Goal: Task Accomplishment & Management: Manage account settings

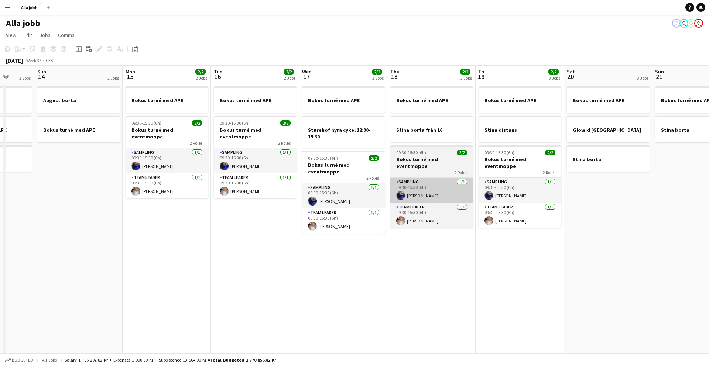
scroll to position [0, 230]
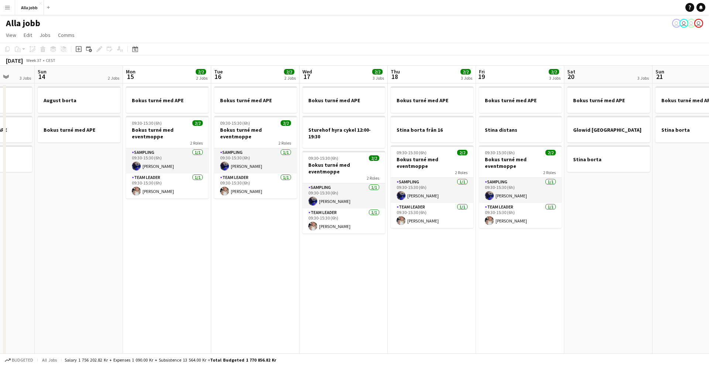
click at [335, 254] on app-date-cell "Bokus turné med [PERSON_NAME] hyra cykel 12:00-19:30 09:30-15:30 (6h) 2/2 Bokus…" at bounding box center [343, 245] width 88 height 325
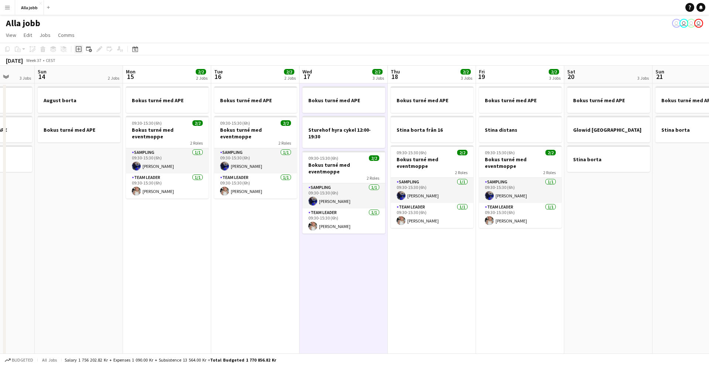
click at [79, 51] on icon at bounding box center [78, 49] width 3 height 3
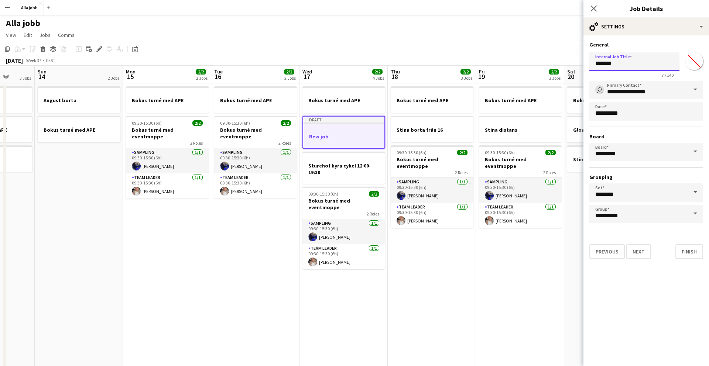
drag, startPoint x: 619, startPoint y: 65, endPoint x: 564, endPoint y: 66, distance: 54.6
click at [564, 66] on body "Menu Boards Boards Boards All jobs Status Workforce Workforce My Workforce Recr…" at bounding box center [354, 210] width 709 height 421
type input "**********"
click at [690, 253] on button "Finish" at bounding box center [689, 251] width 28 height 15
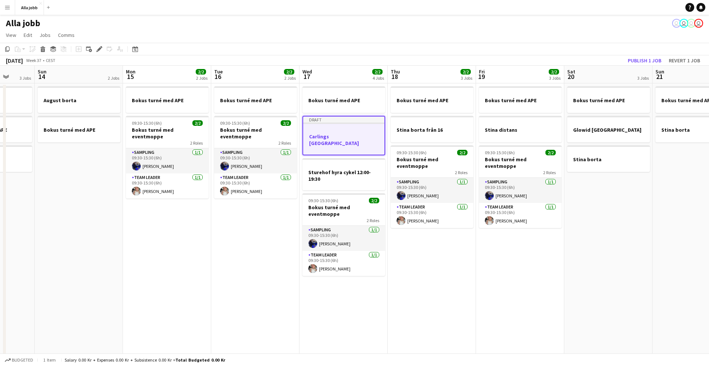
click at [456, 262] on app-date-cell "Bokus turné med APE Stina borta från 16 09:30-15:30 (6h) 2/2 Bokus turné med ev…" at bounding box center [432, 245] width 88 height 325
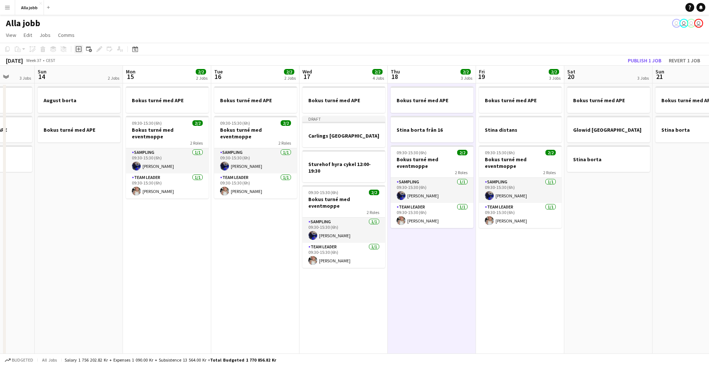
click at [81, 51] on icon at bounding box center [79, 49] width 6 height 6
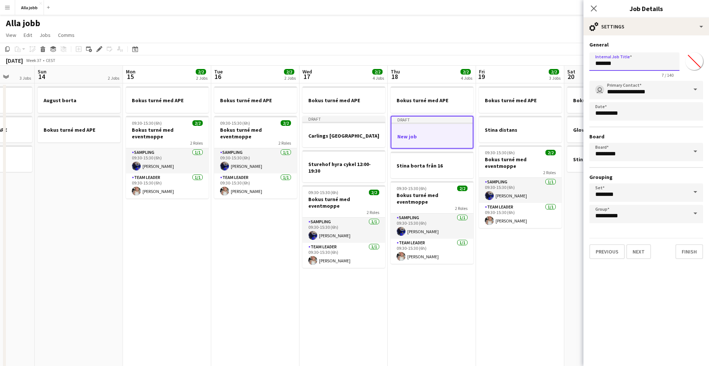
drag, startPoint x: 628, startPoint y: 64, endPoint x: 586, endPoint y: 64, distance: 42.5
click at [586, 64] on form "**********" at bounding box center [646, 150] width 126 height 218
type input "**********"
click at [687, 252] on button "Finish" at bounding box center [689, 251] width 28 height 15
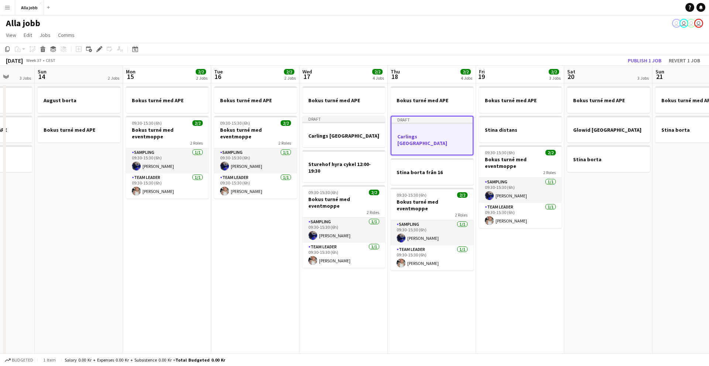
click at [519, 250] on app-date-cell "Bokus turné med APE Stina distans 09:30-15:30 (6h) 2/2 Bokus turné med eventmop…" at bounding box center [520, 245] width 88 height 325
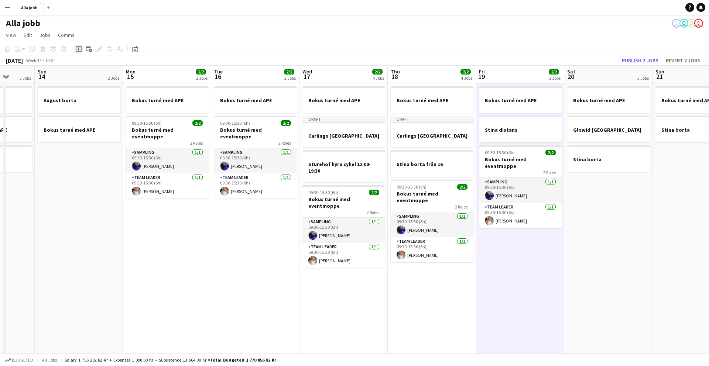
click at [78, 49] on icon at bounding box center [78, 49] width 3 height 3
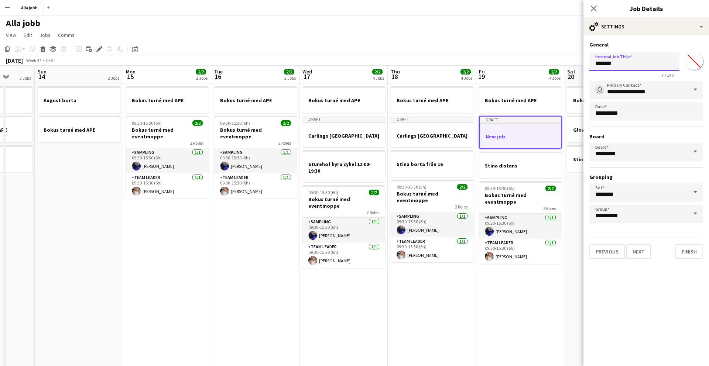
drag, startPoint x: 632, startPoint y: 63, endPoint x: 574, endPoint y: 63, distance: 58.0
click at [574, 63] on body "Menu Boards Boards Boards All jobs Status Workforce Workforce My Workforce Recr…" at bounding box center [354, 210] width 709 height 421
type input "**********"
click at [690, 246] on button "Finish" at bounding box center [689, 251] width 28 height 15
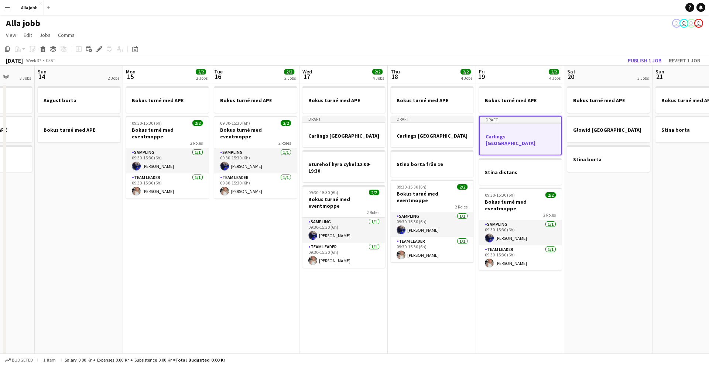
click at [542, 288] on app-date-cell "Bokus turné med APE Draft Carlings Stockholm Stina distans 09:30-15:30 (6h) 2/2…" at bounding box center [520, 245] width 88 height 325
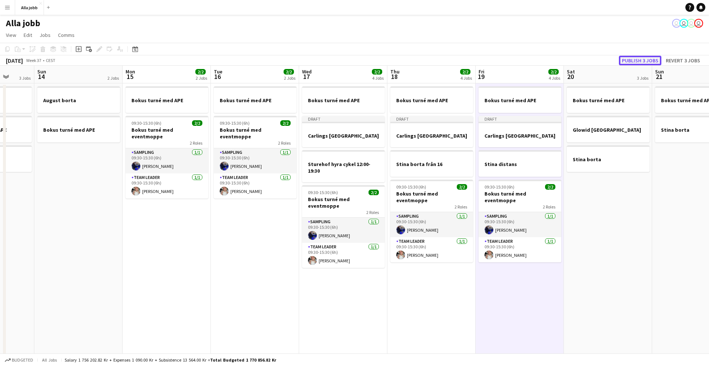
click at [630, 62] on button "Publish 3 jobs" at bounding box center [640, 61] width 42 height 10
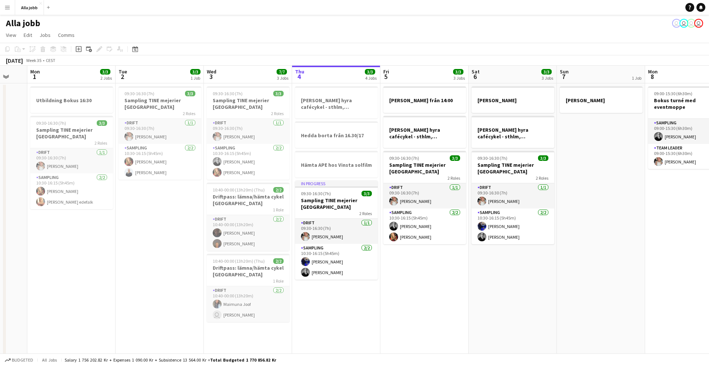
scroll to position [0, 149]
